Goal: Transaction & Acquisition: Purchase product/service

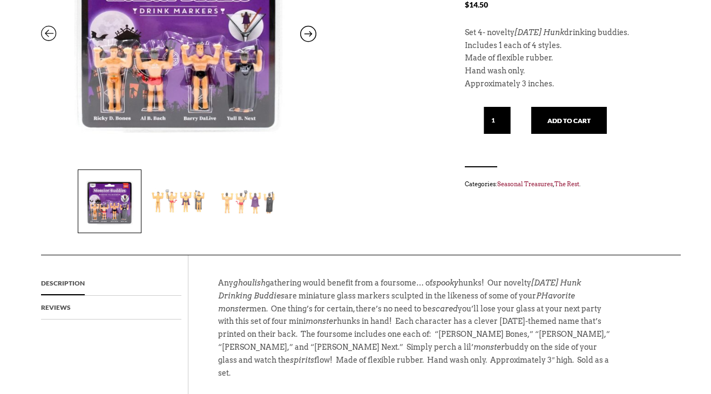
scroll to position [238, 0]
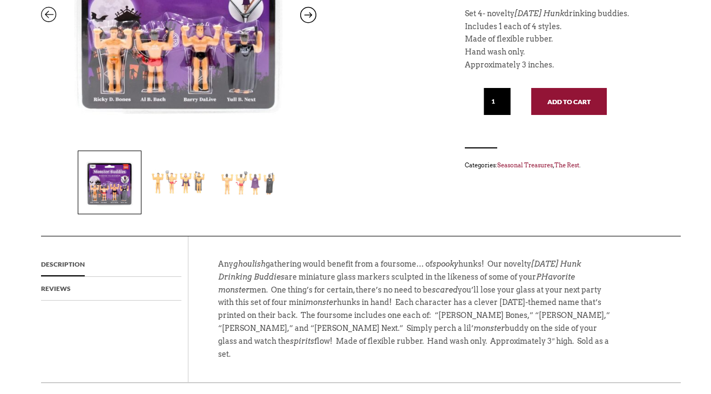
click at [574, 101] on button "Add to cart" at bounding box center [569, 101] width 76 height 27
